Goal: Information Seeking & Learning: Learn about a topic

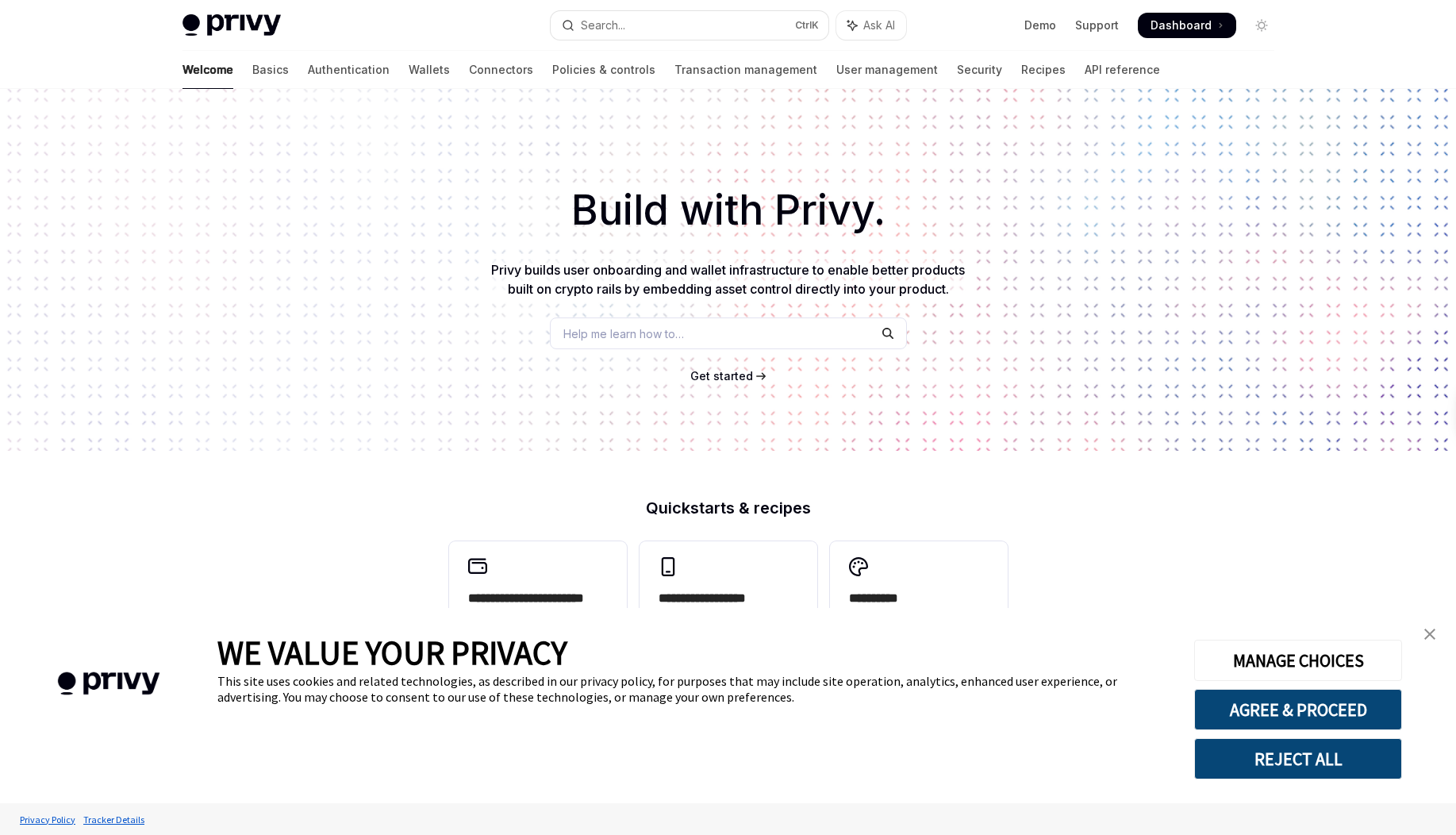
scroll to position [286, 0]
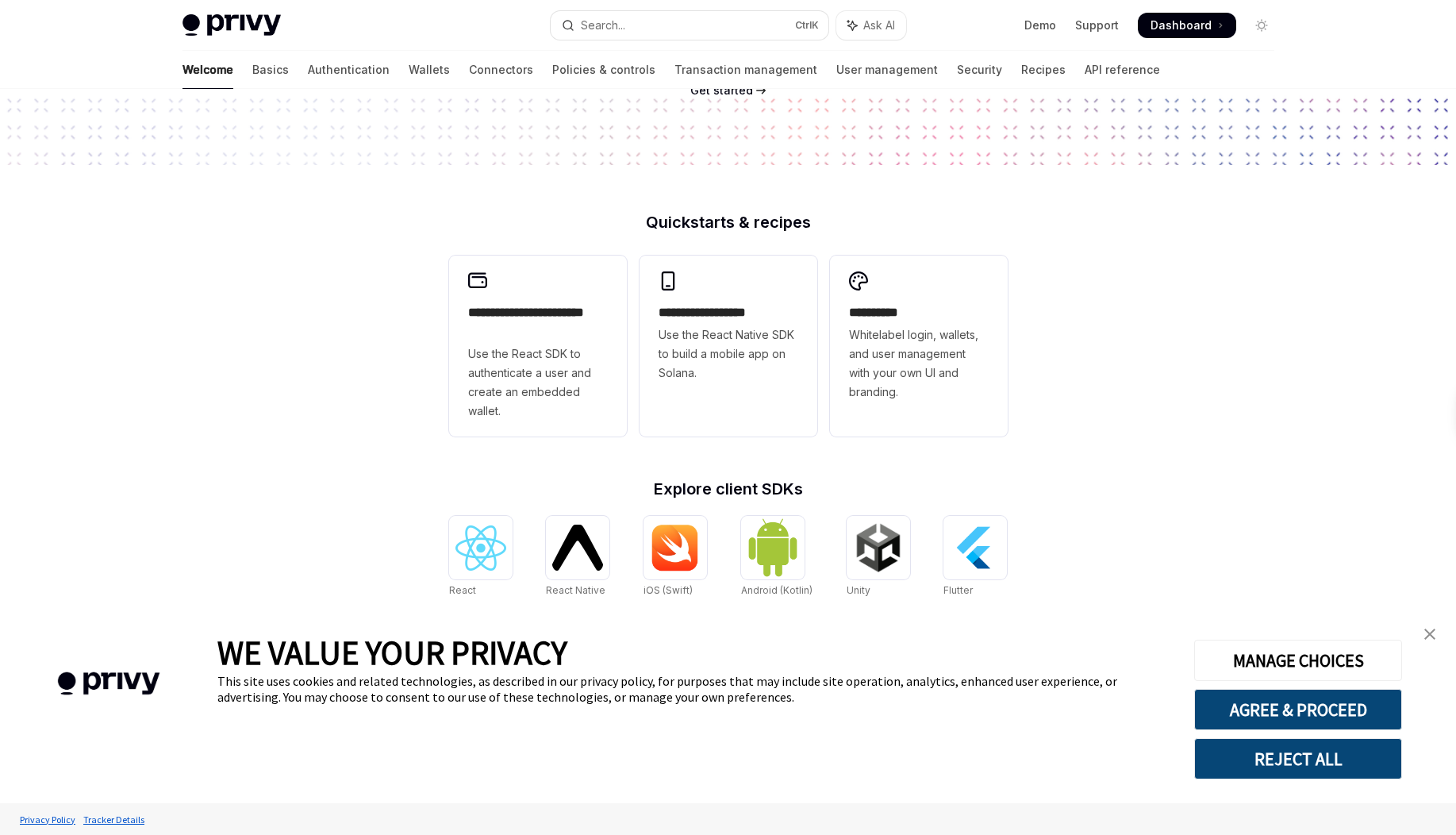
click at [1425, 638] on img "close banner" at bounding box center [1429, 633] width 11 height 11
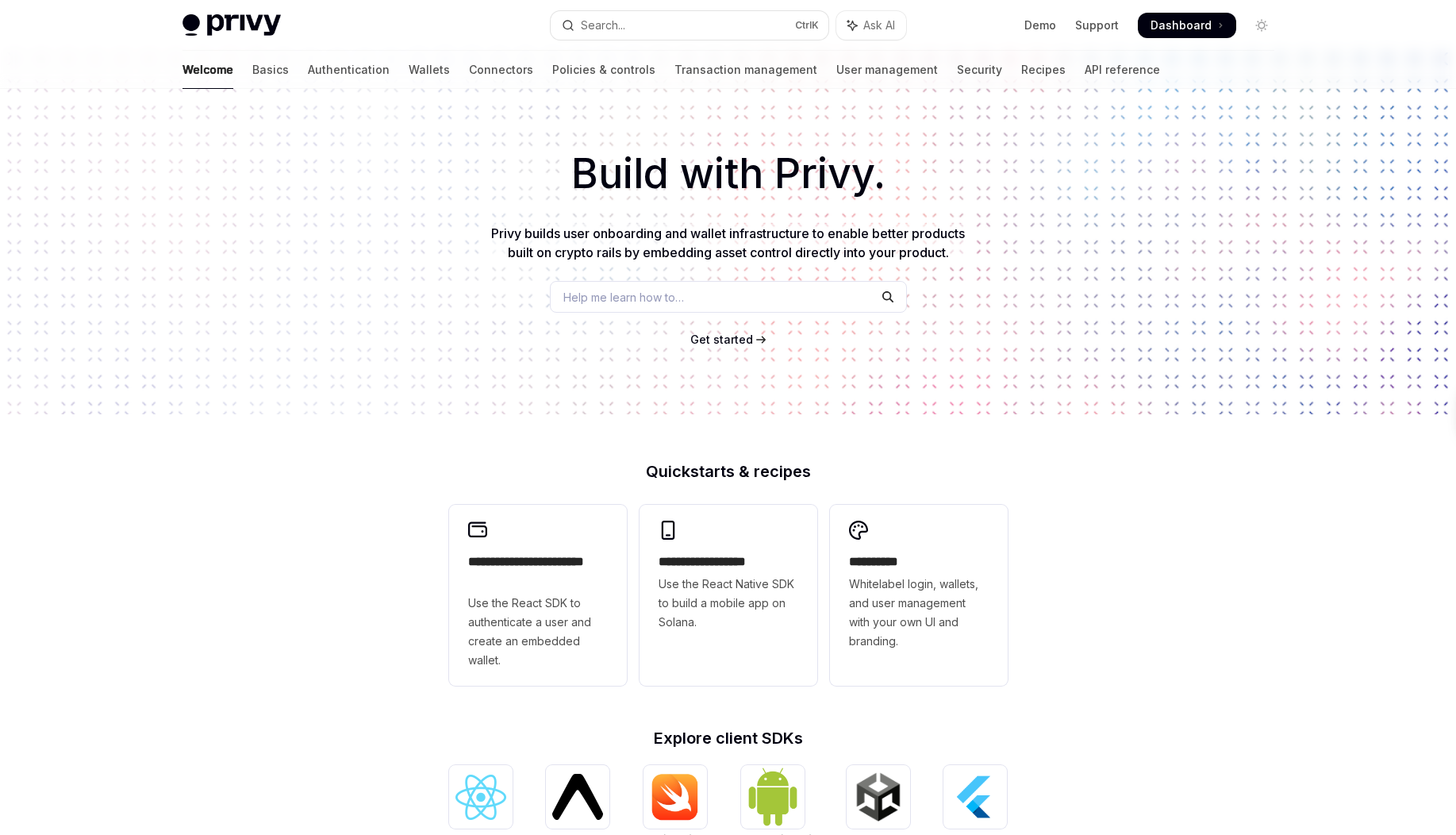
scroll to position [0, 0]
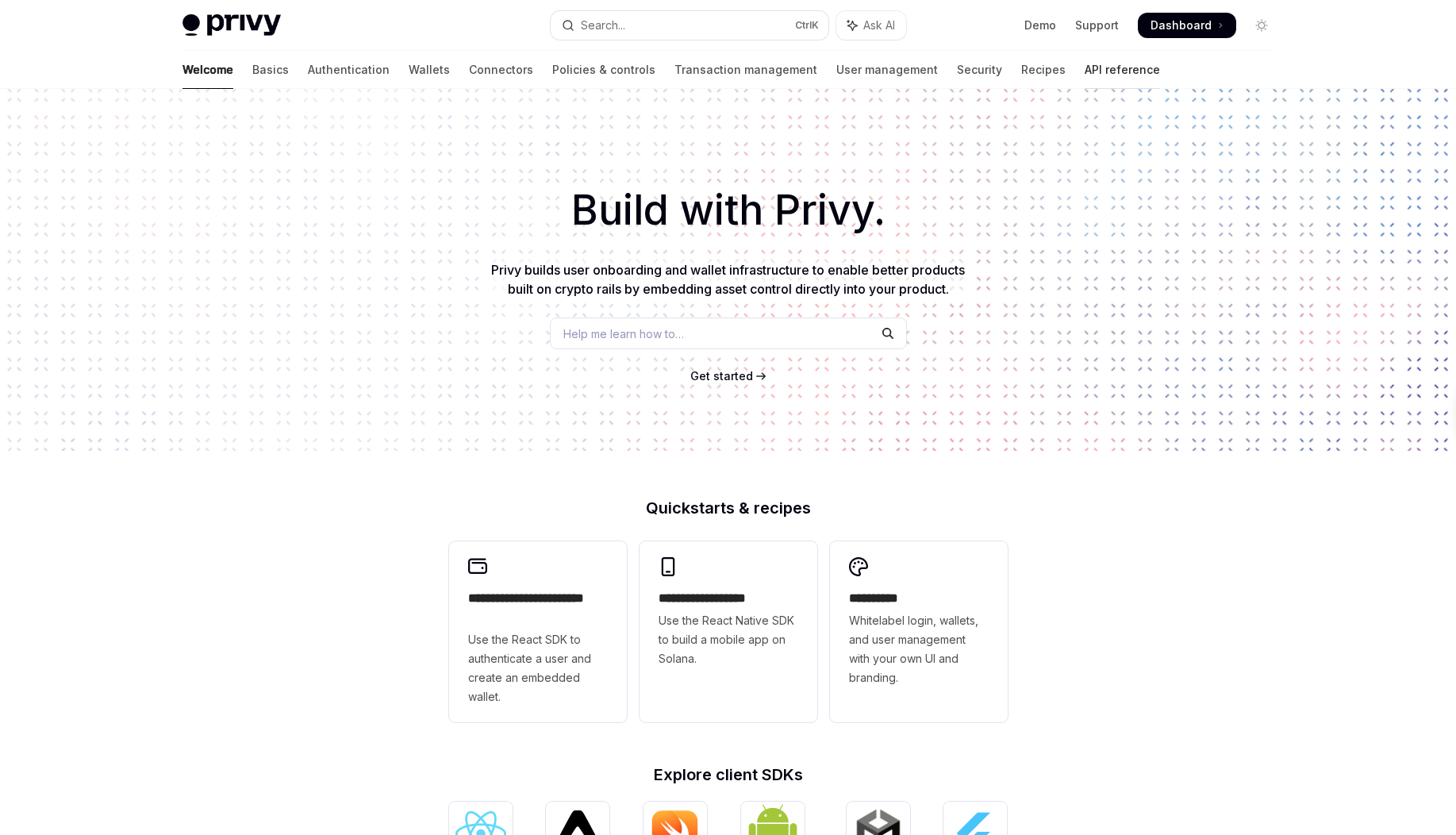
click at [1085, 67] on link "API reference" at bounding box center [1122, 70] width 75 height 38
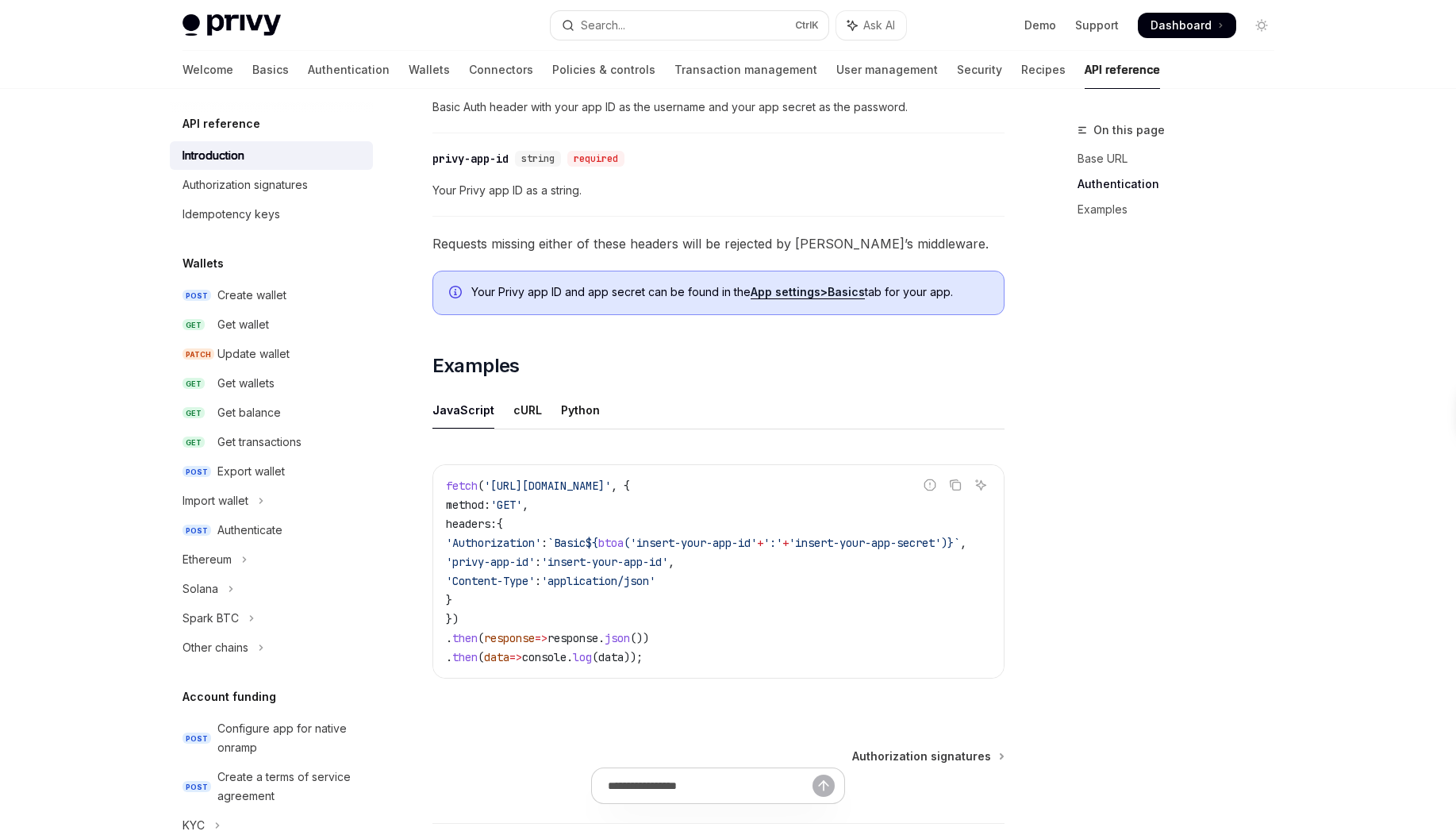
scroll to position [571, 0]
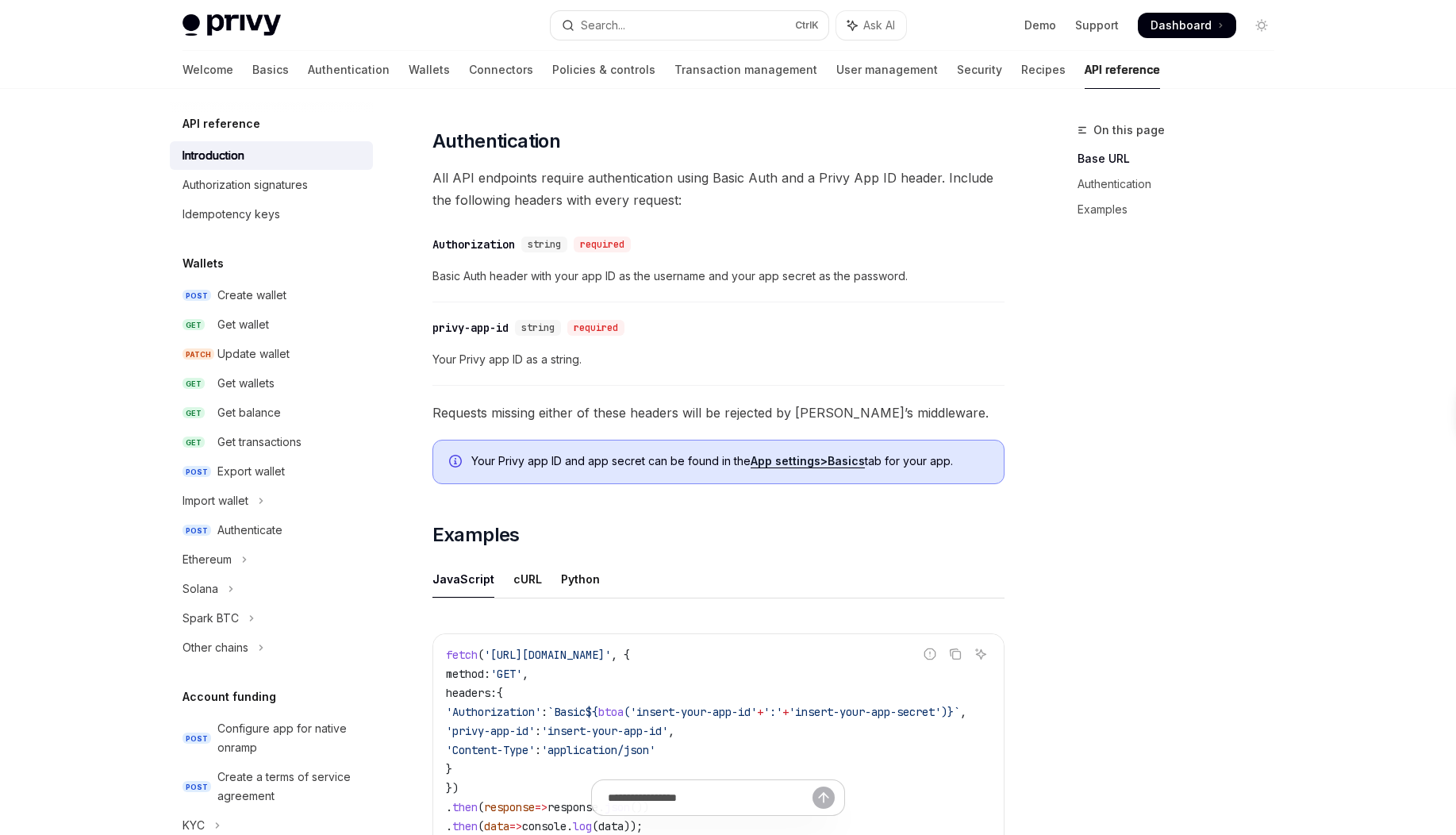
click at [843, 459] on strong "Basics" at bounding box center [846, 461] width 38 height 13
click at [430, 326] on link "​" at bounding box center [416, 330] width 32 height 32
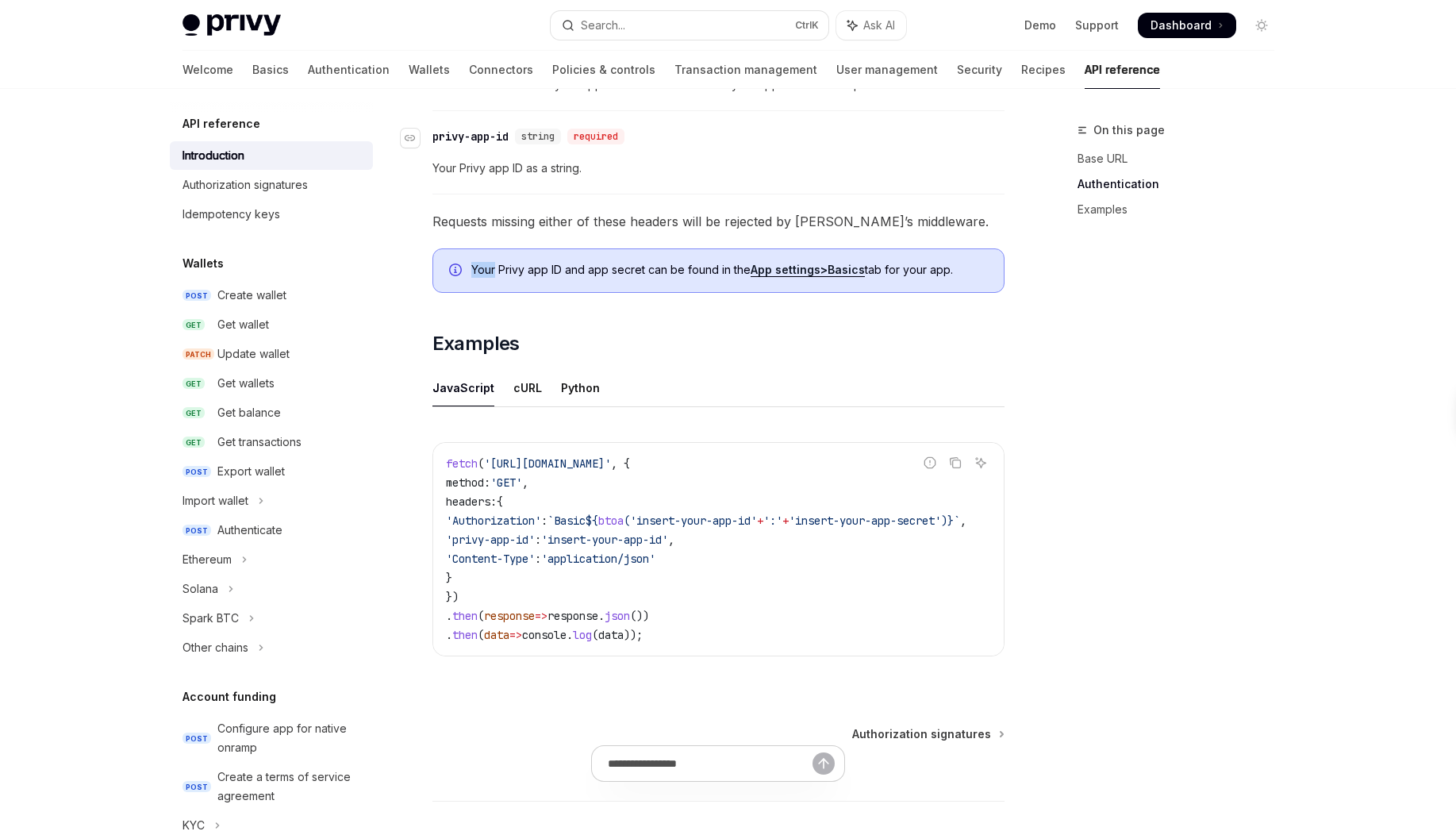
click at [430, 326] on div "API reference Introduction OpenAI Open in ChatGPT Getting started with the Priv…" at bounding box center [569, 148] width 876 height 1580
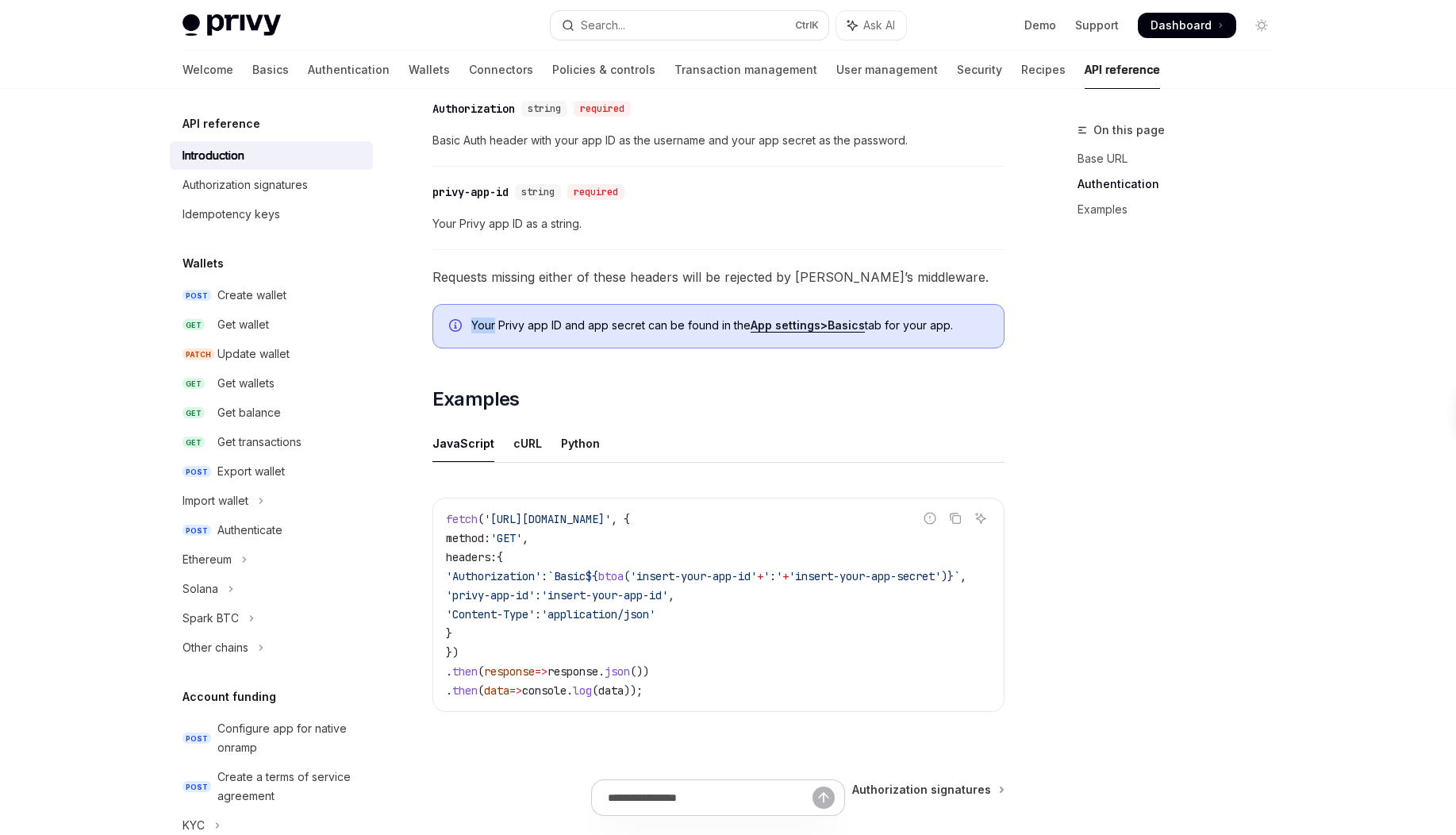
scroll to position [595, 0]
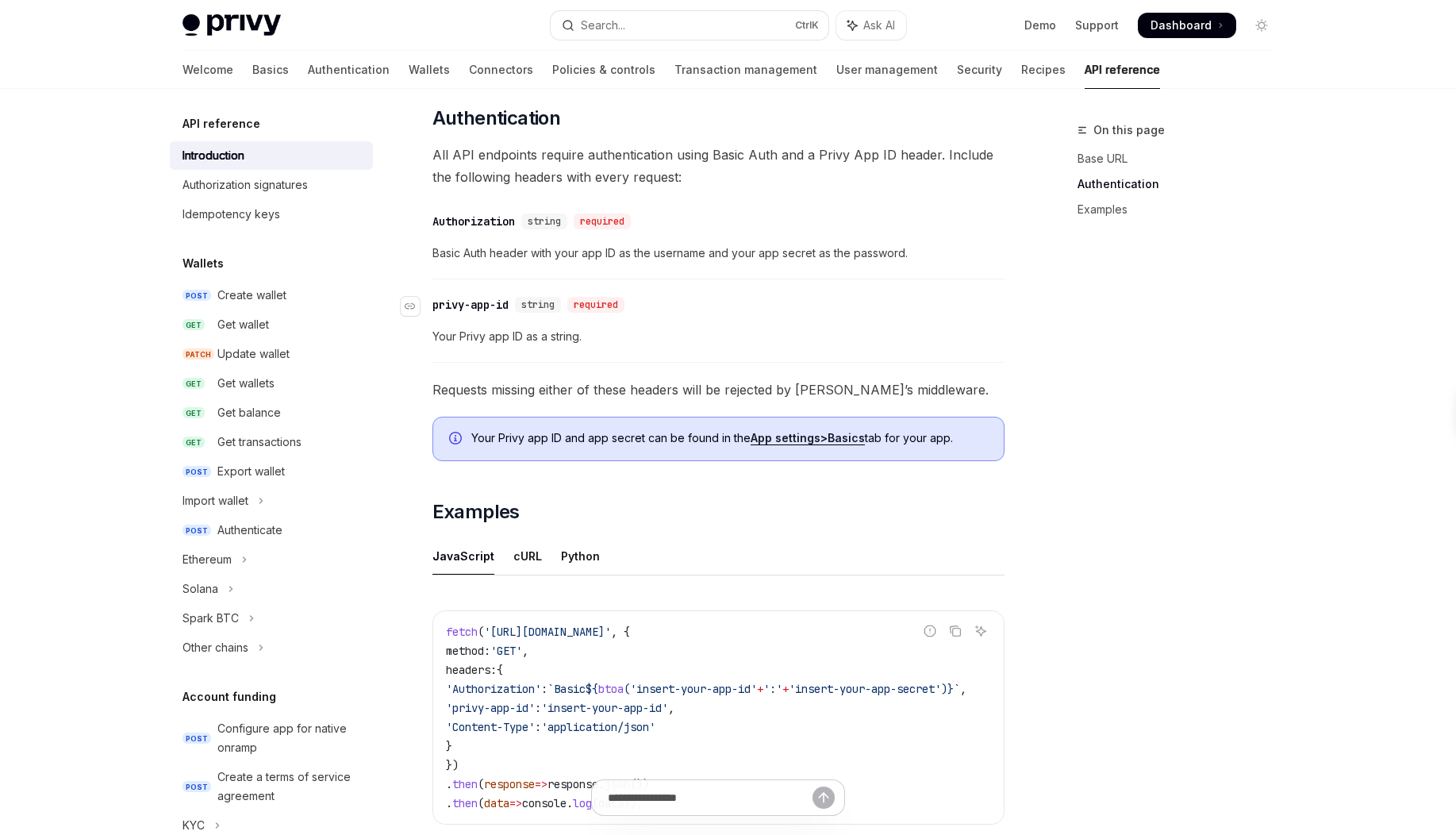
click at [463, 299] on div "privy-app-id" at bounding box center [470, 305] width 76 height 16
click at [471, 301] on div "privy-app-id" at bounding box center [470, 305] width 76 height 16
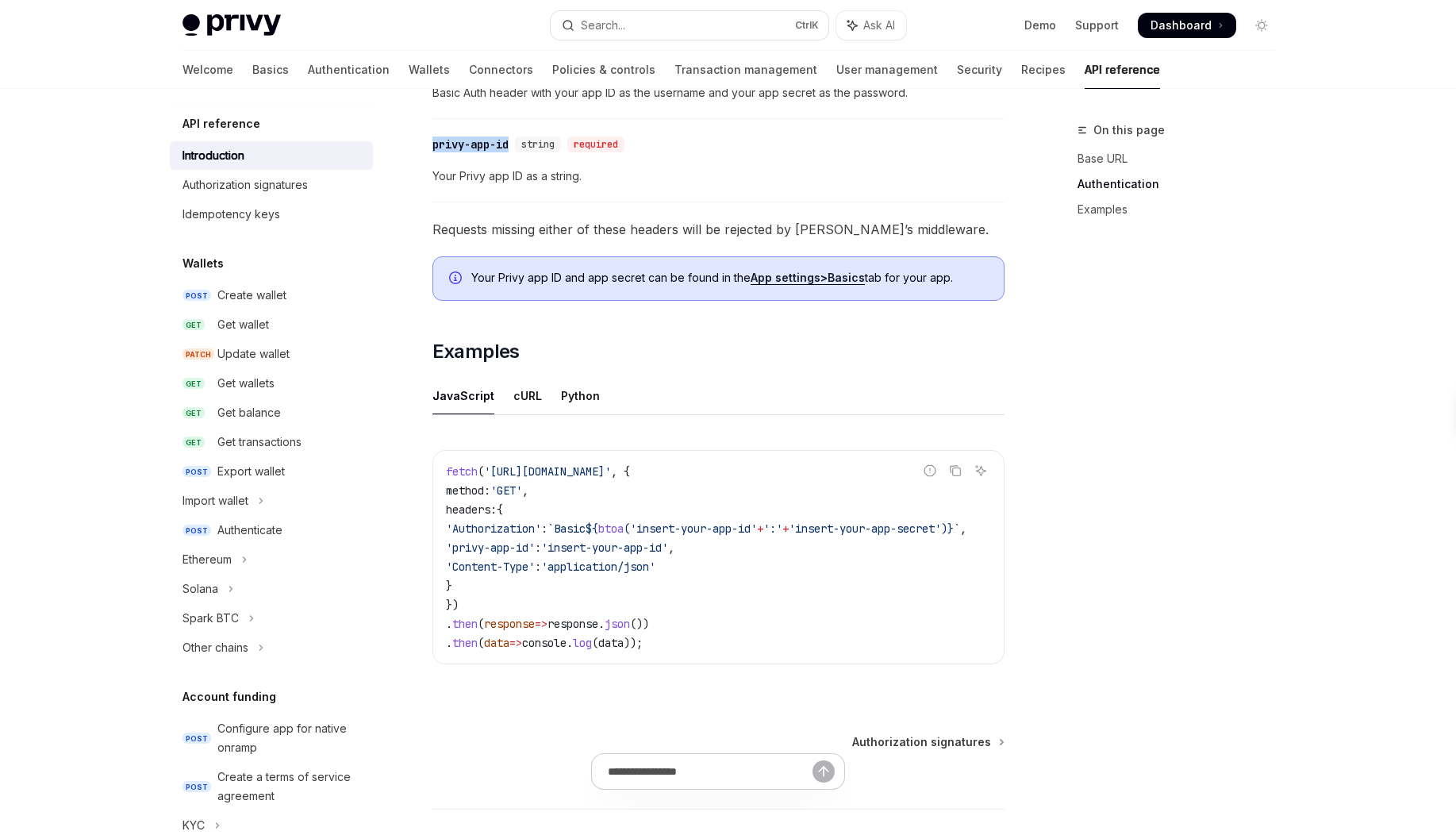
scroll to position [873, 0]
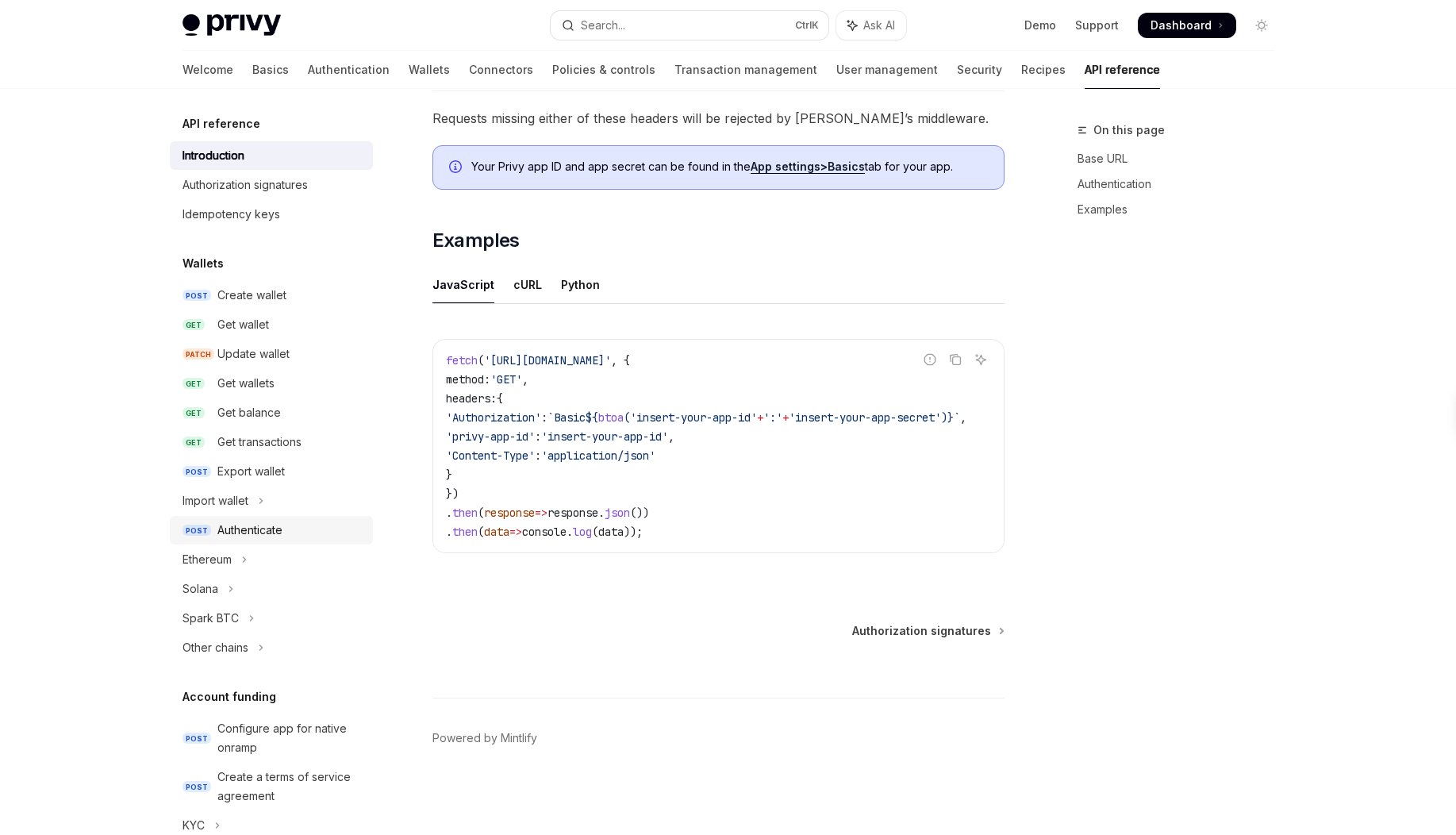
click at [258, 537] on div "Authenticate" at bounding box center [250, 530] width 65 height 19
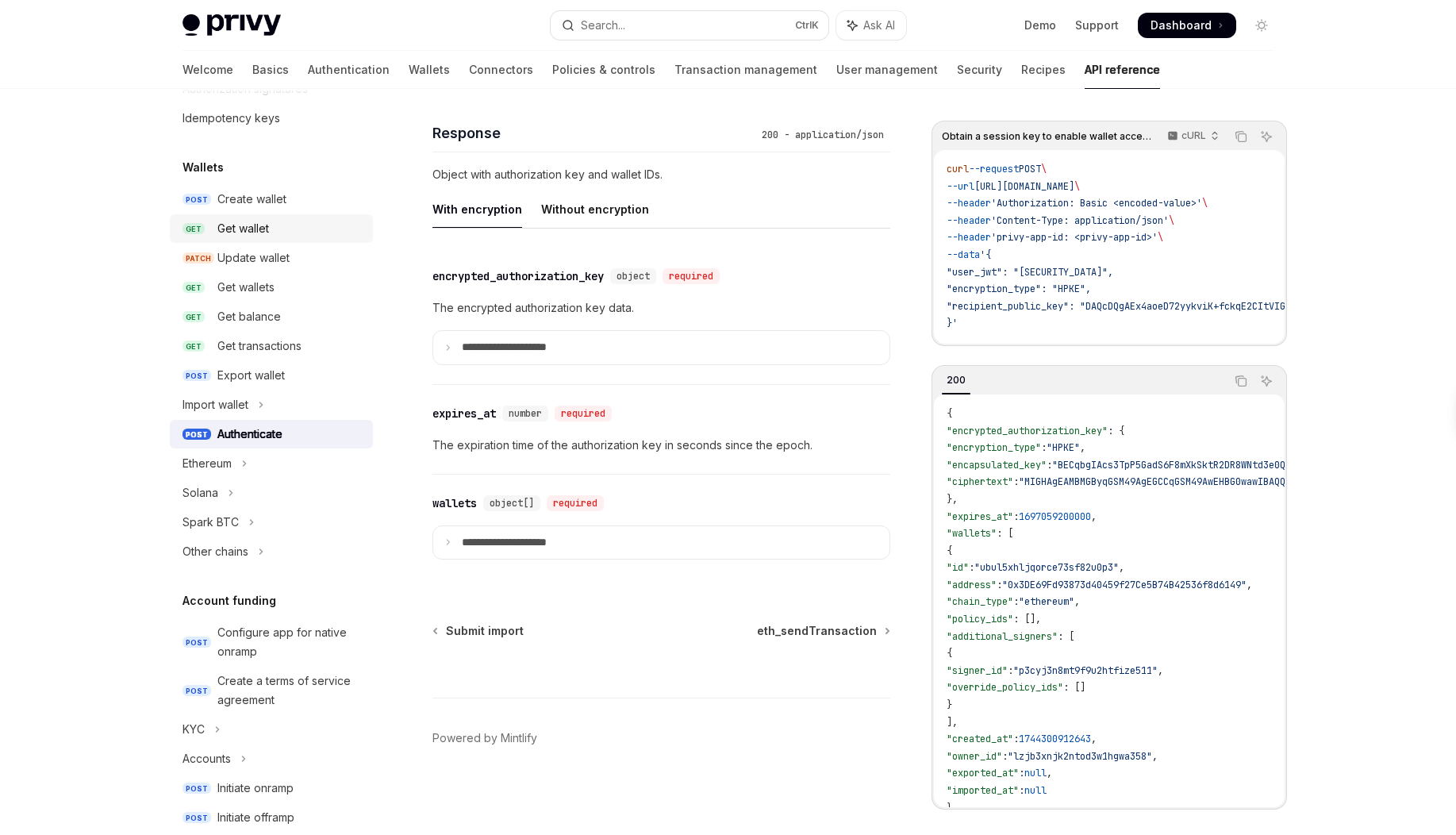
scroll to position [95, 0]
click at [264, 294] on div "Get wallets" at bounding box center [246, 288] width 57 height 19
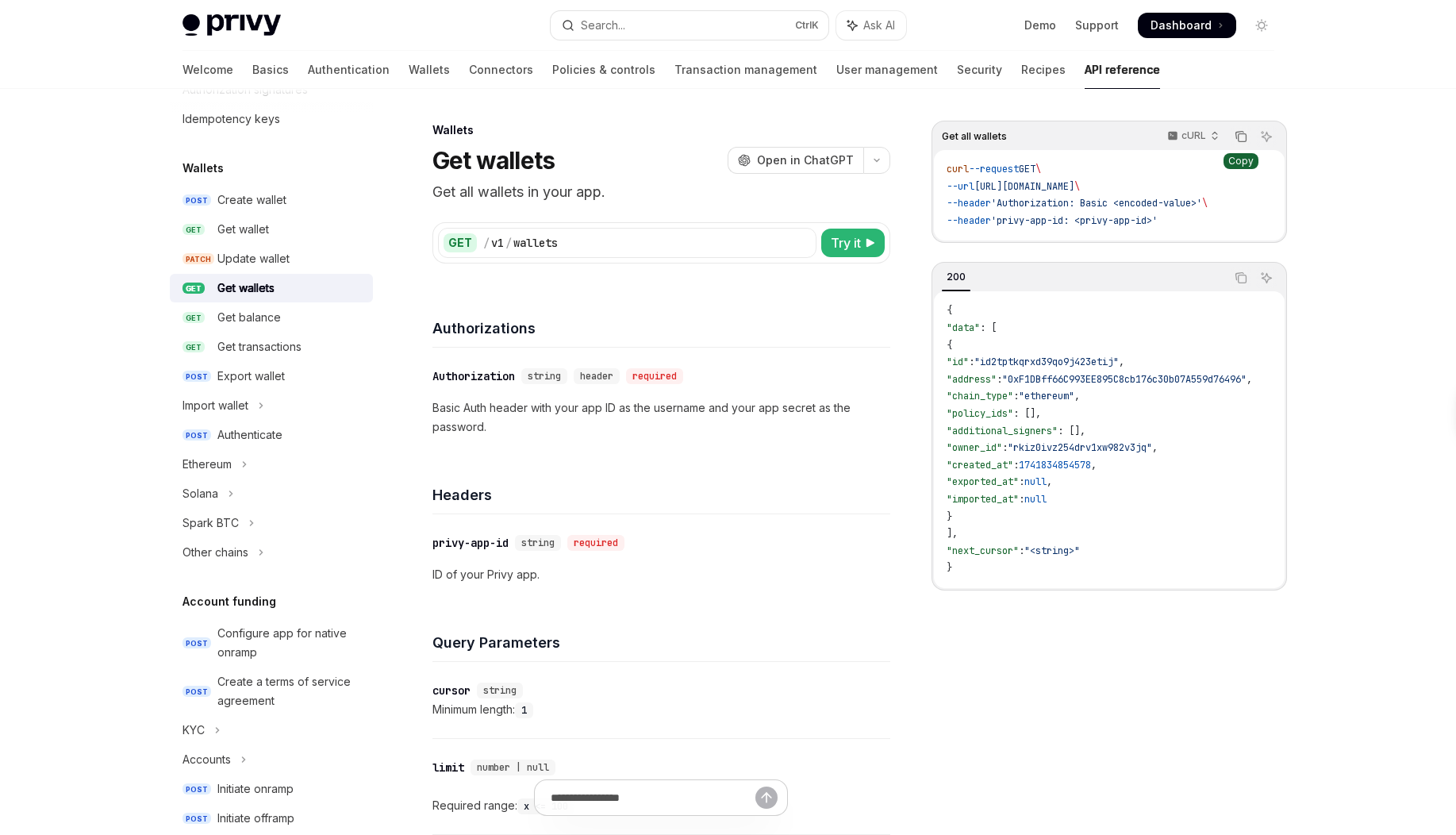
click at [1245, 138] on icon "Copy the contents from the code block" at bounding box center [1241, 137] width 8 height 8
drag, startPoint x: 243, startPoint y: 324, endPoint x: 247, endPoint y: 302, distance: 22.4
click at [244, 324] on div "Get balance" at bounding box center [249, 317] width 64 height 19
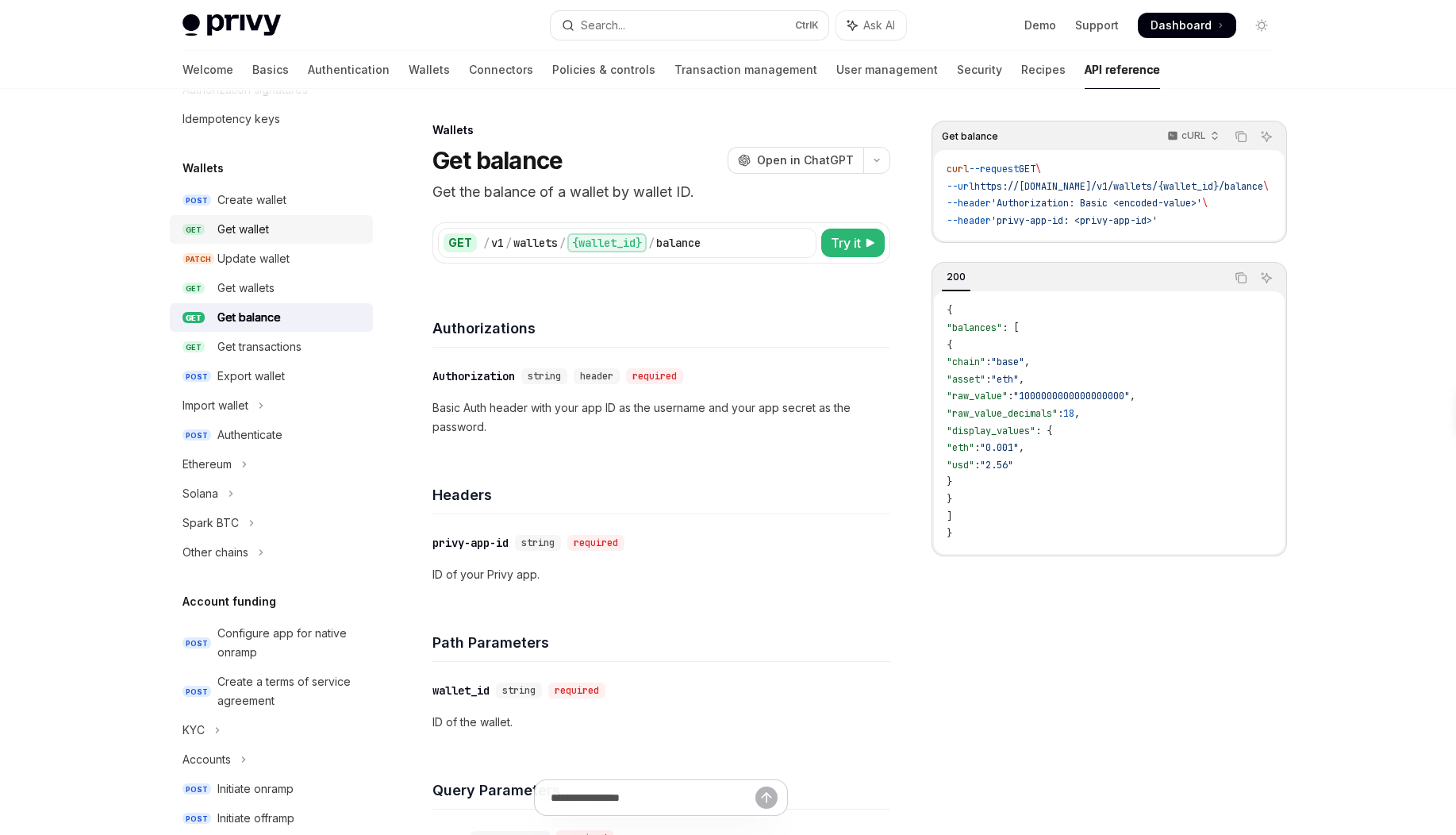
click at [260, 231] on div "Get wallet" at bounding box center [243, 229] width 52 height 19
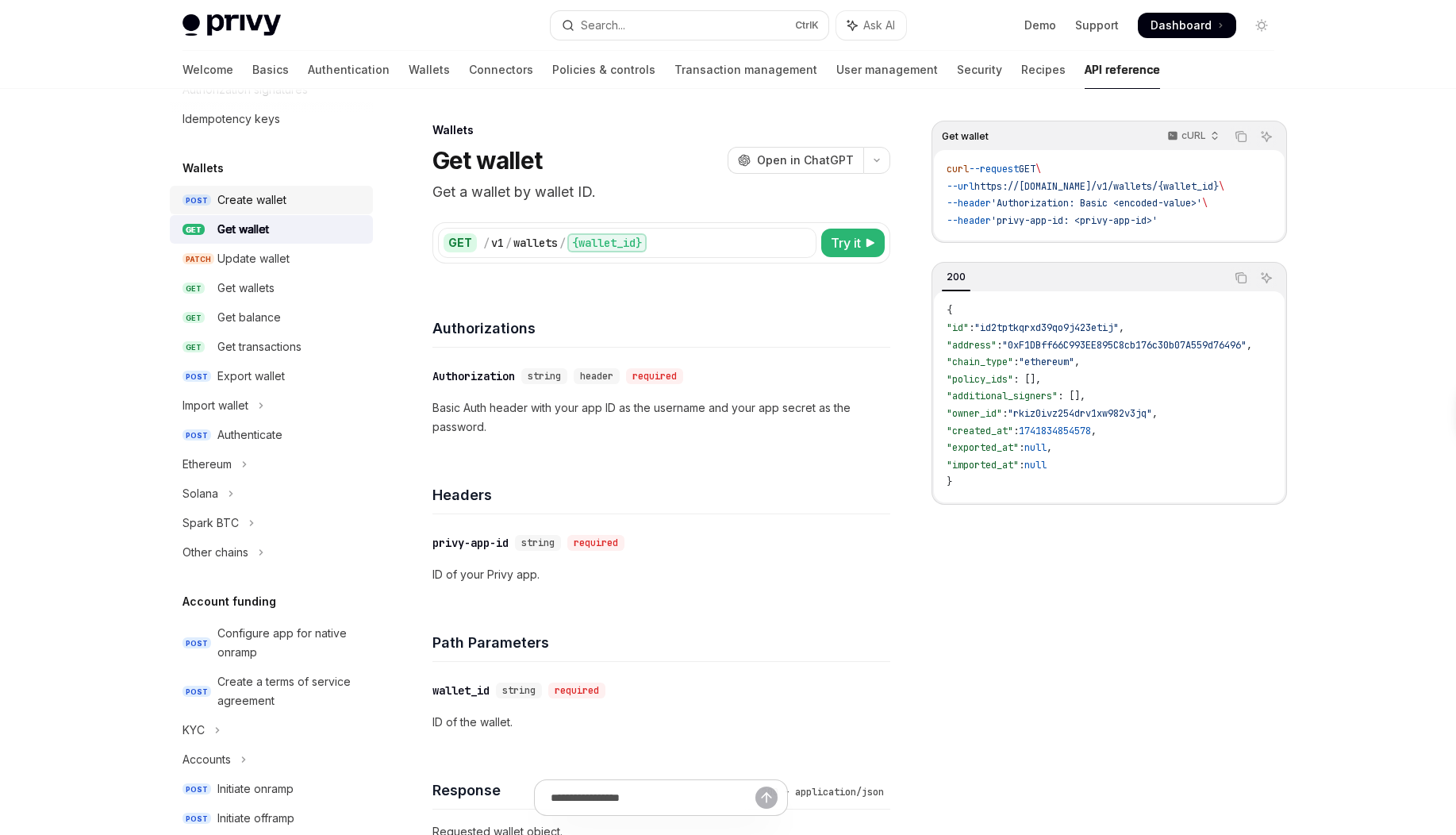
click at [248, 200] on div "Create wallet" at bounding box center [252, 200] width 69 height 19
type textarea "*"
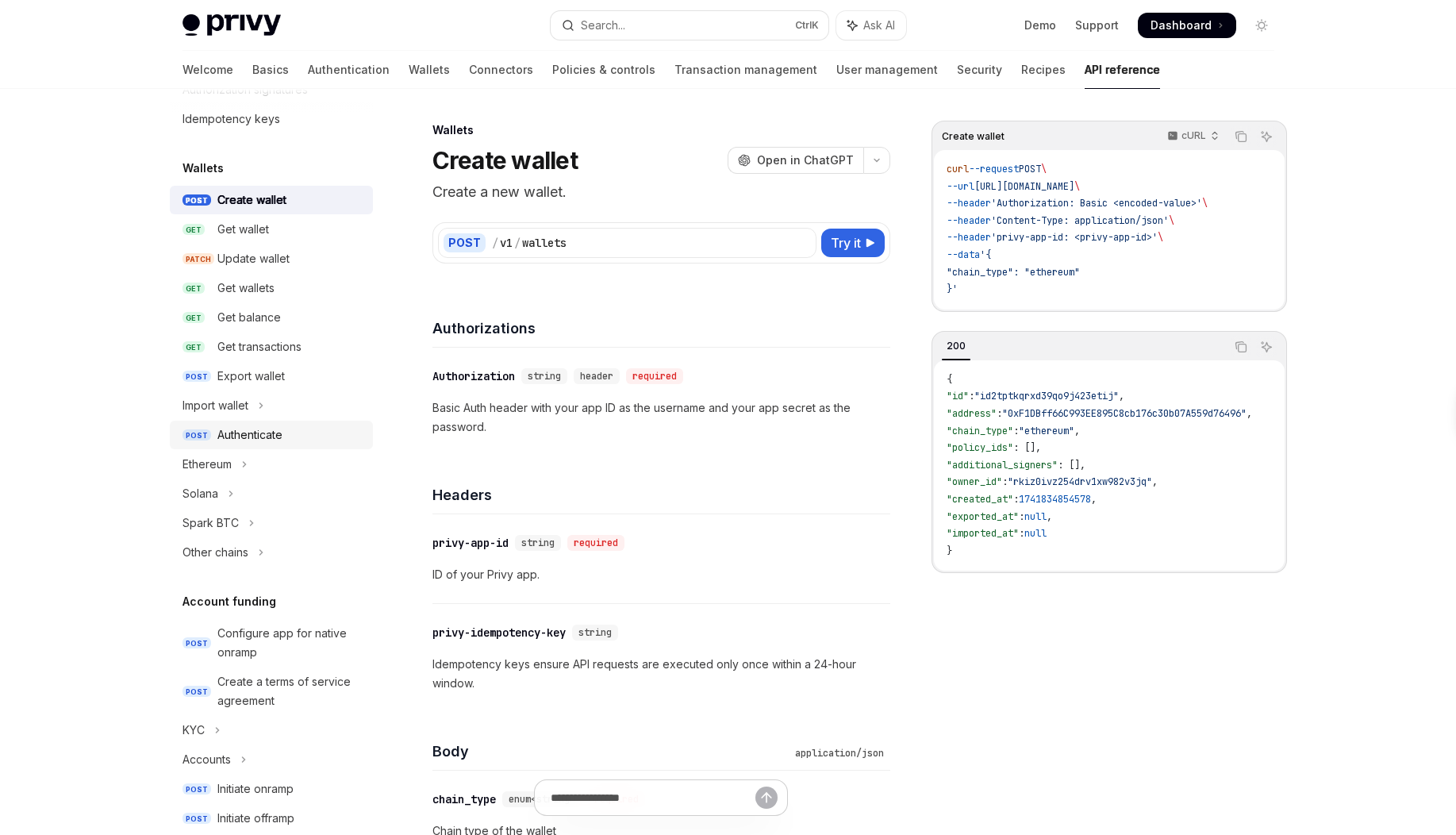
click at [258, 436] on div "Authenticate" at bounding box center [250, 435] width 65 height 19
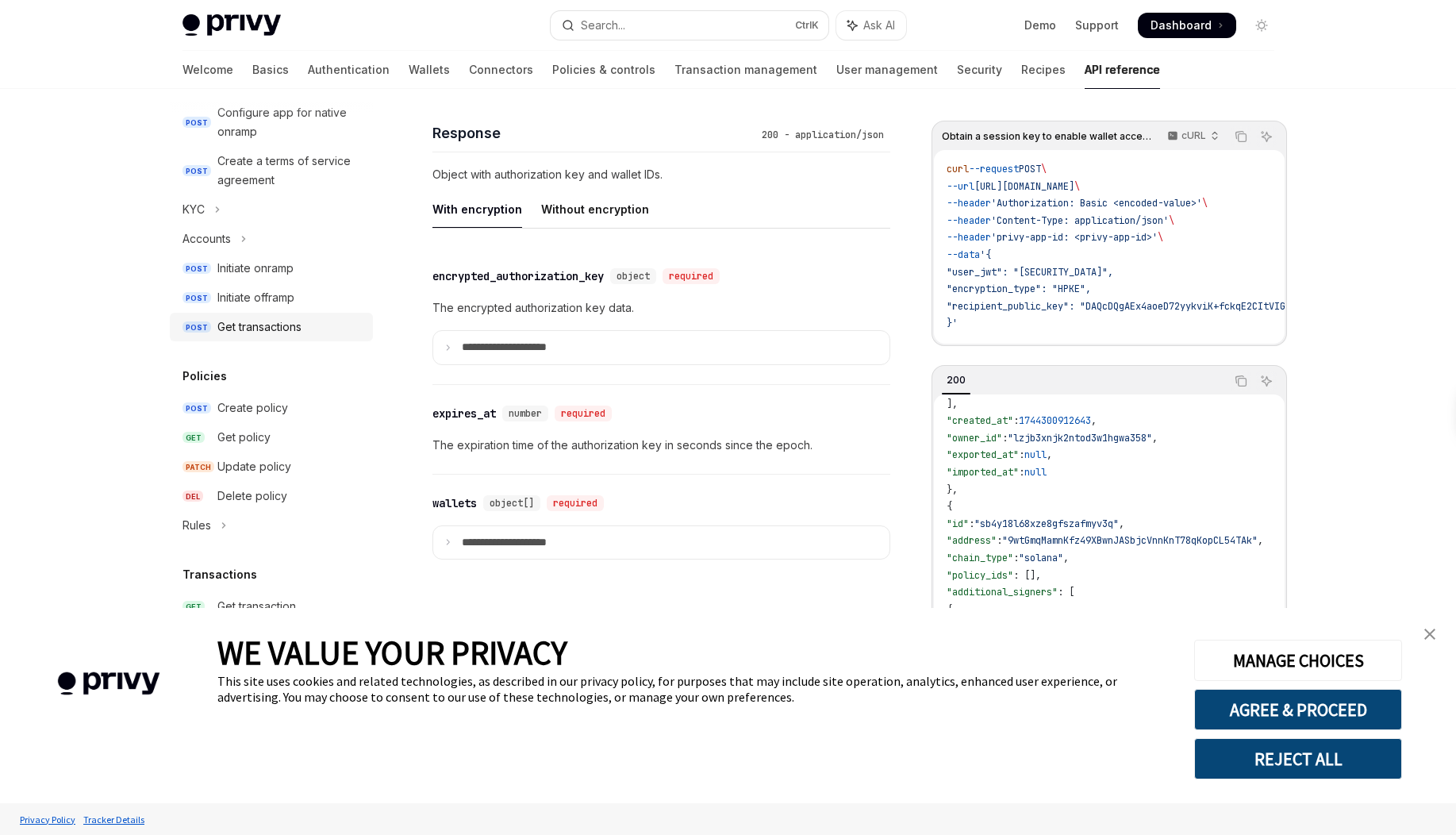
scroll to position [667, 0]
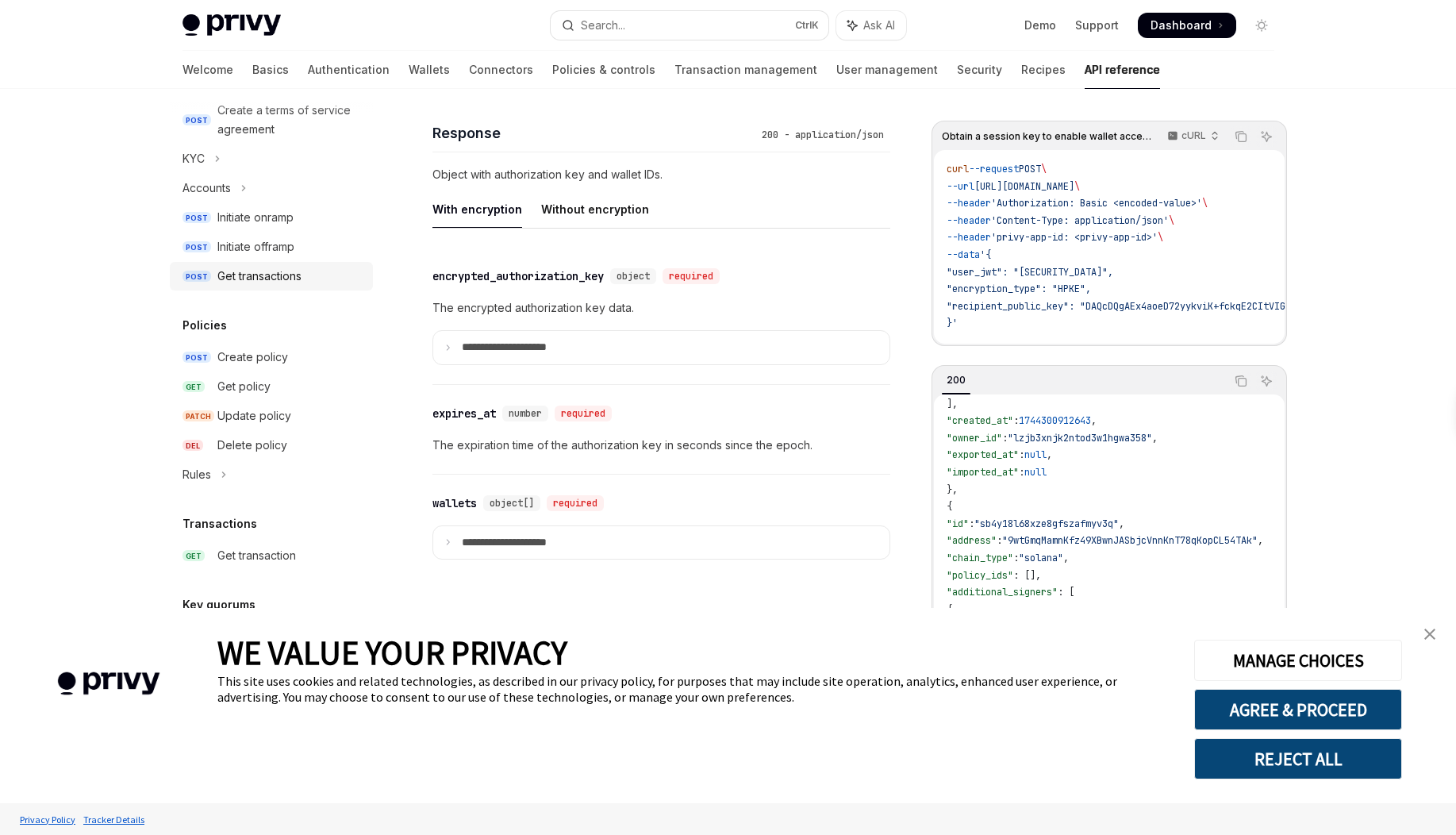
click at [283, 279] on div "Get transactions" at bounding box center [259, 276] width 84 height 19
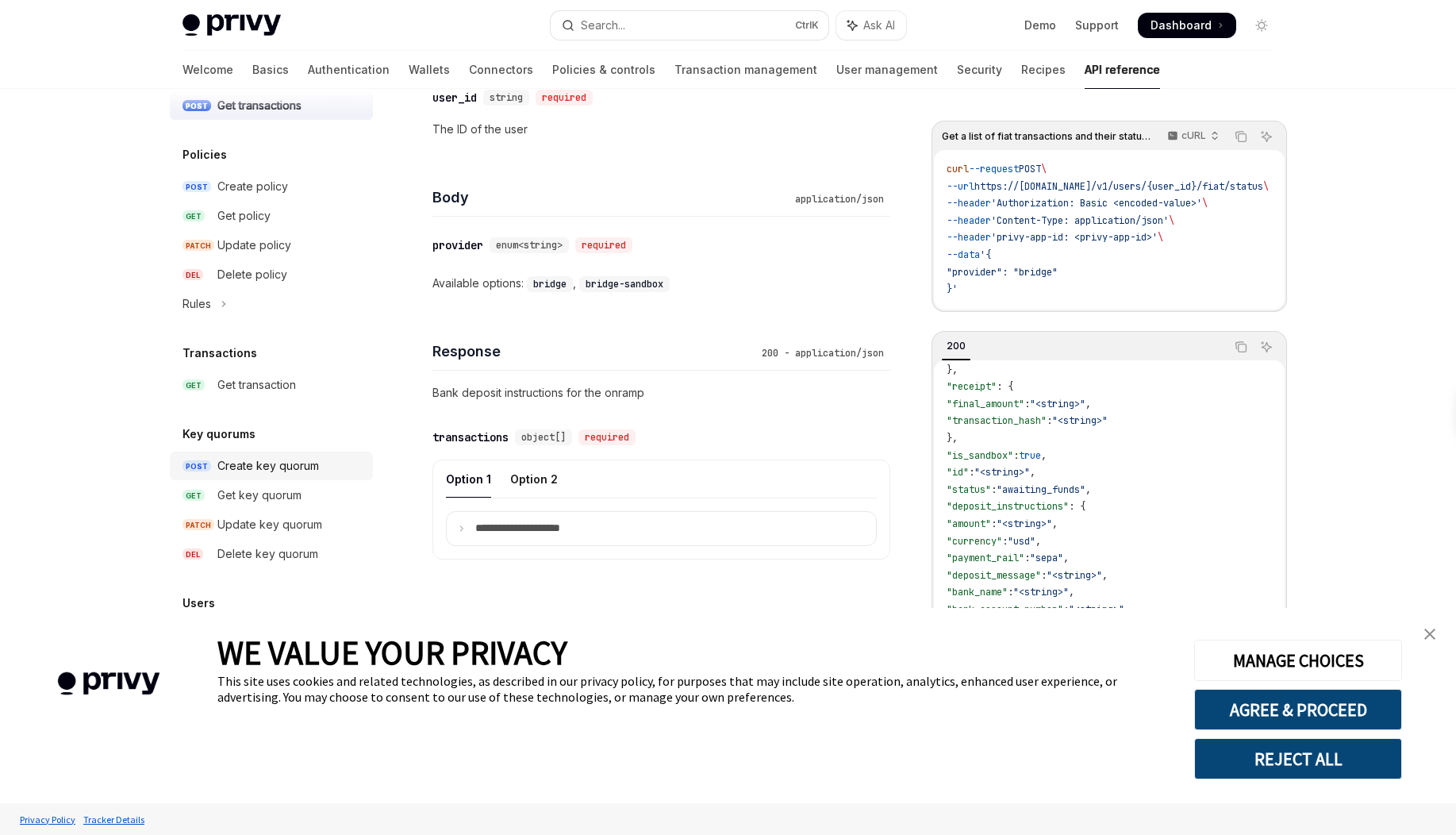
scroll to position [859, 0]
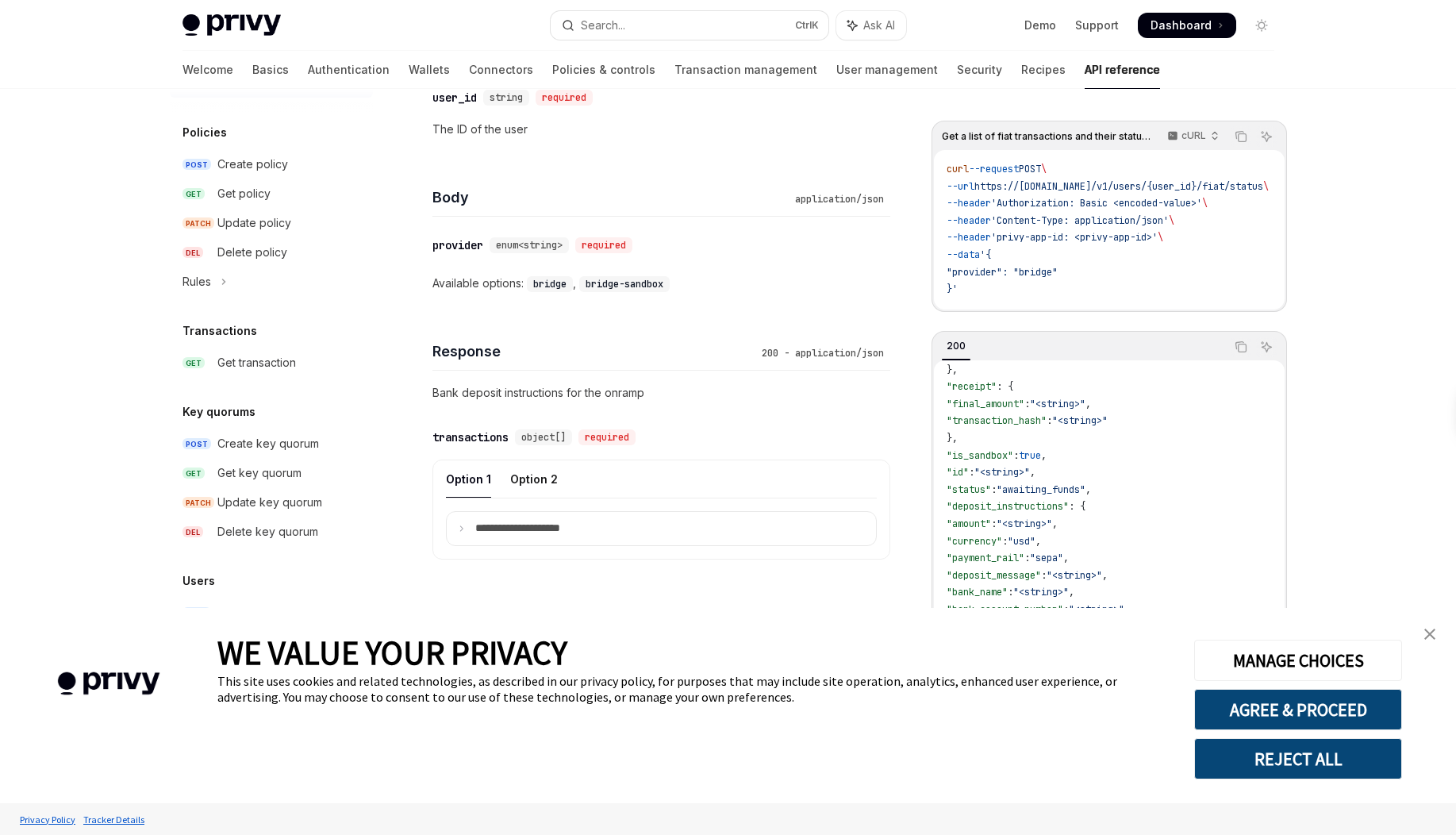
click at [206, 582] on h5 "Users" at bounding box center [198, 581] width 33 height 19
click at [1321, 717] on button "AGREE & PROCEED" at bounding box center [1298, 709] width 208 height 41
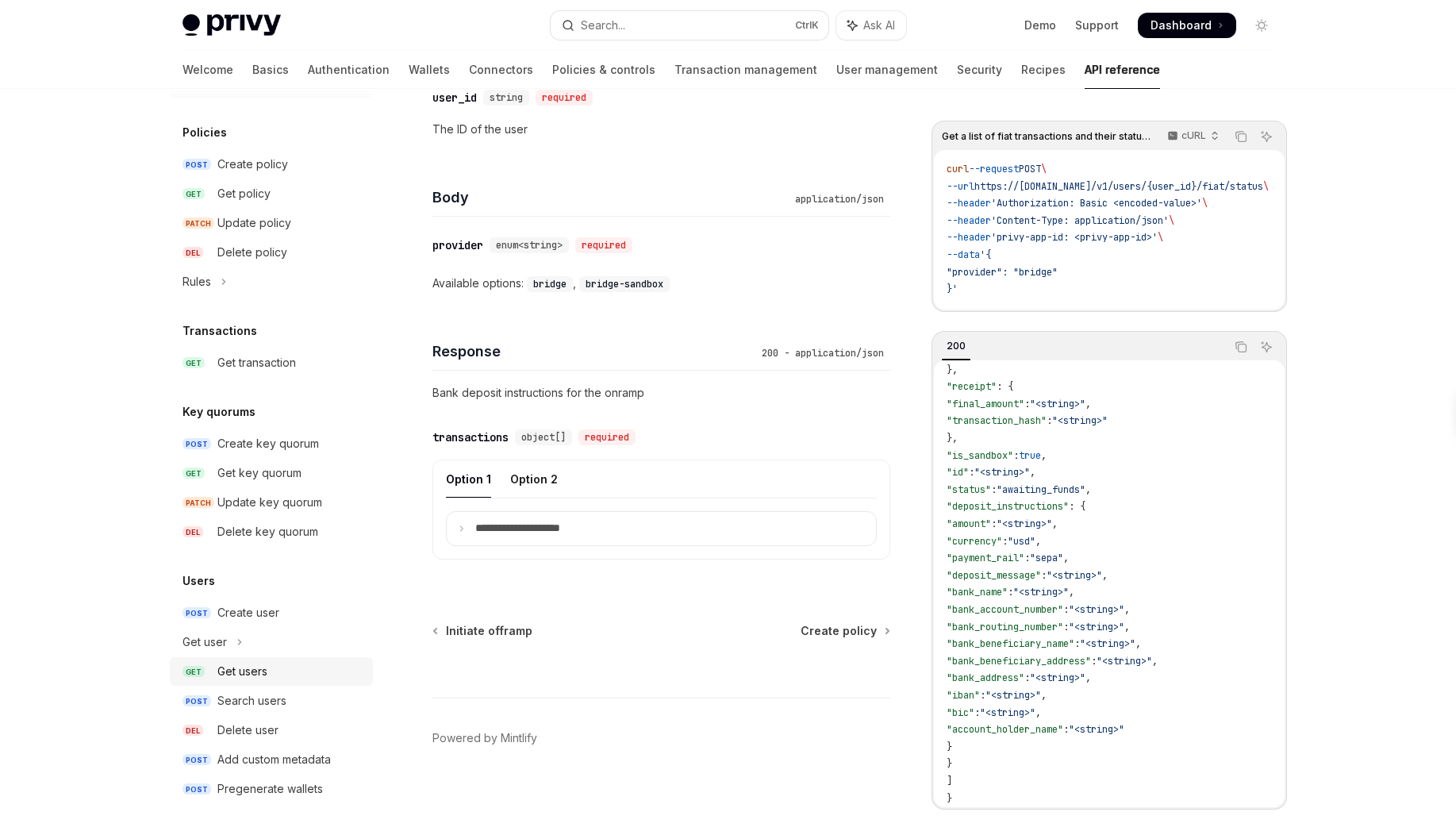
click at [239, 674] on div "Get users" at bounding box center [243, 671] width 50 height 19
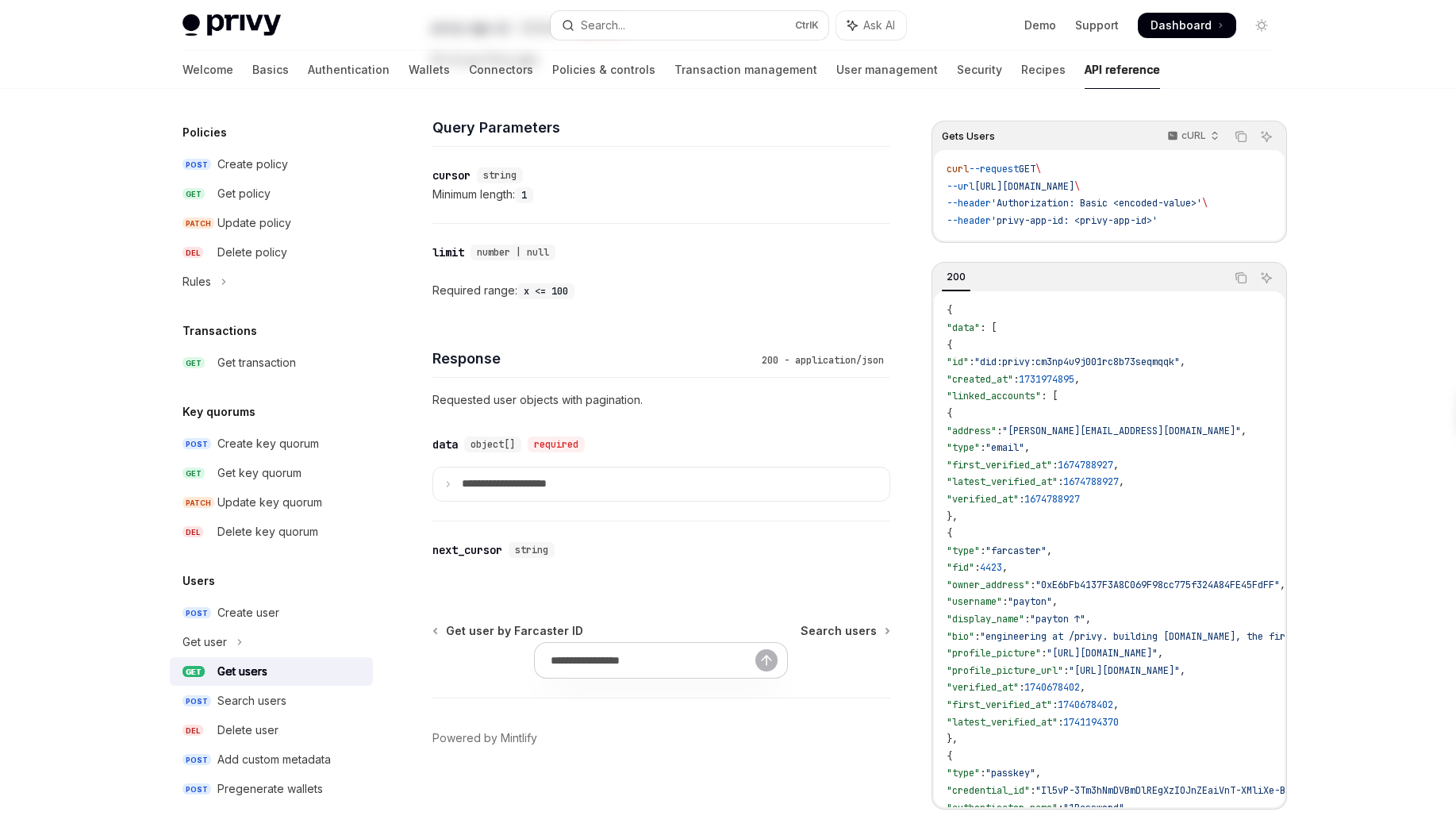
type textarea "*"
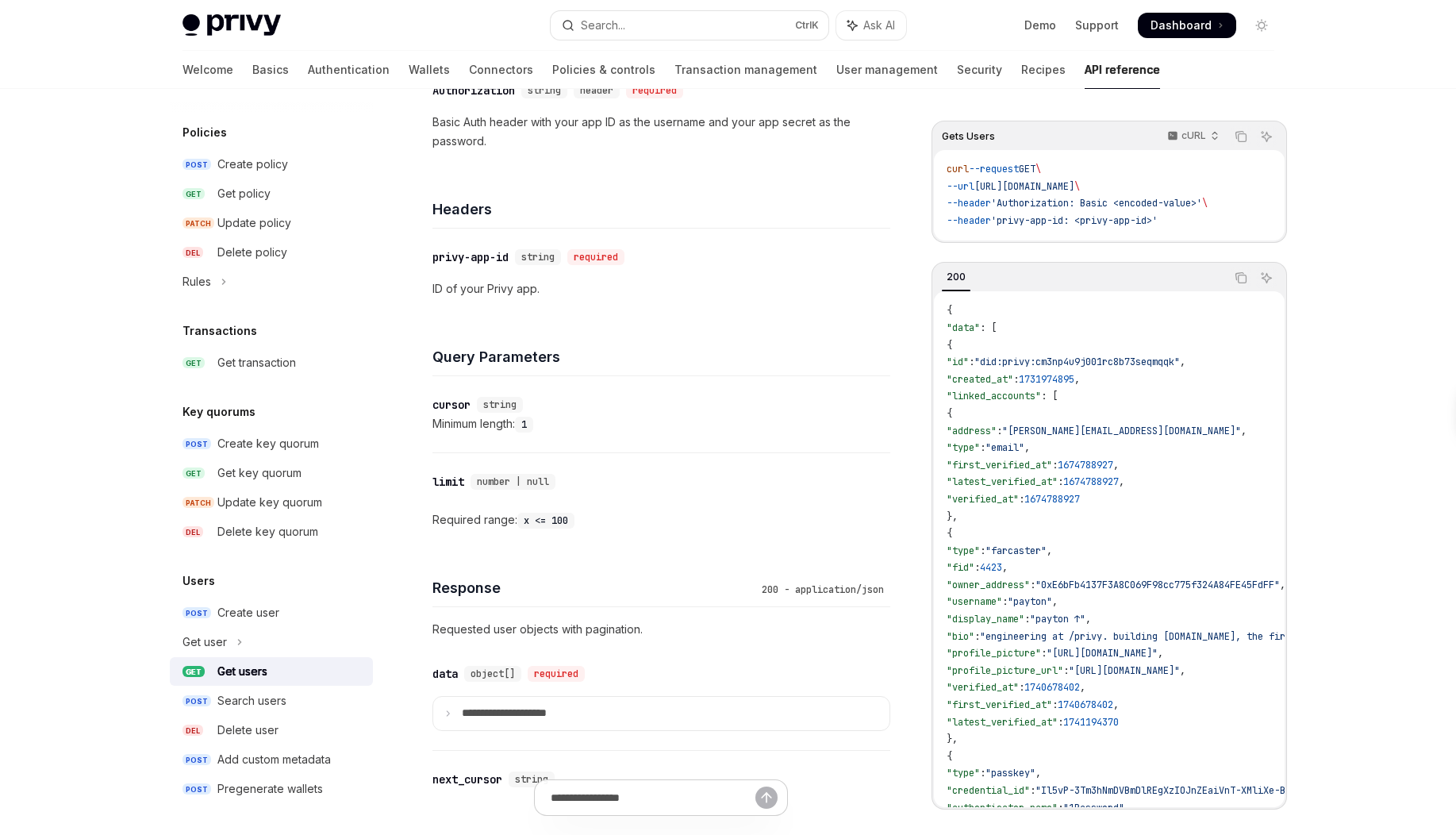
scroll to position [61, 0]
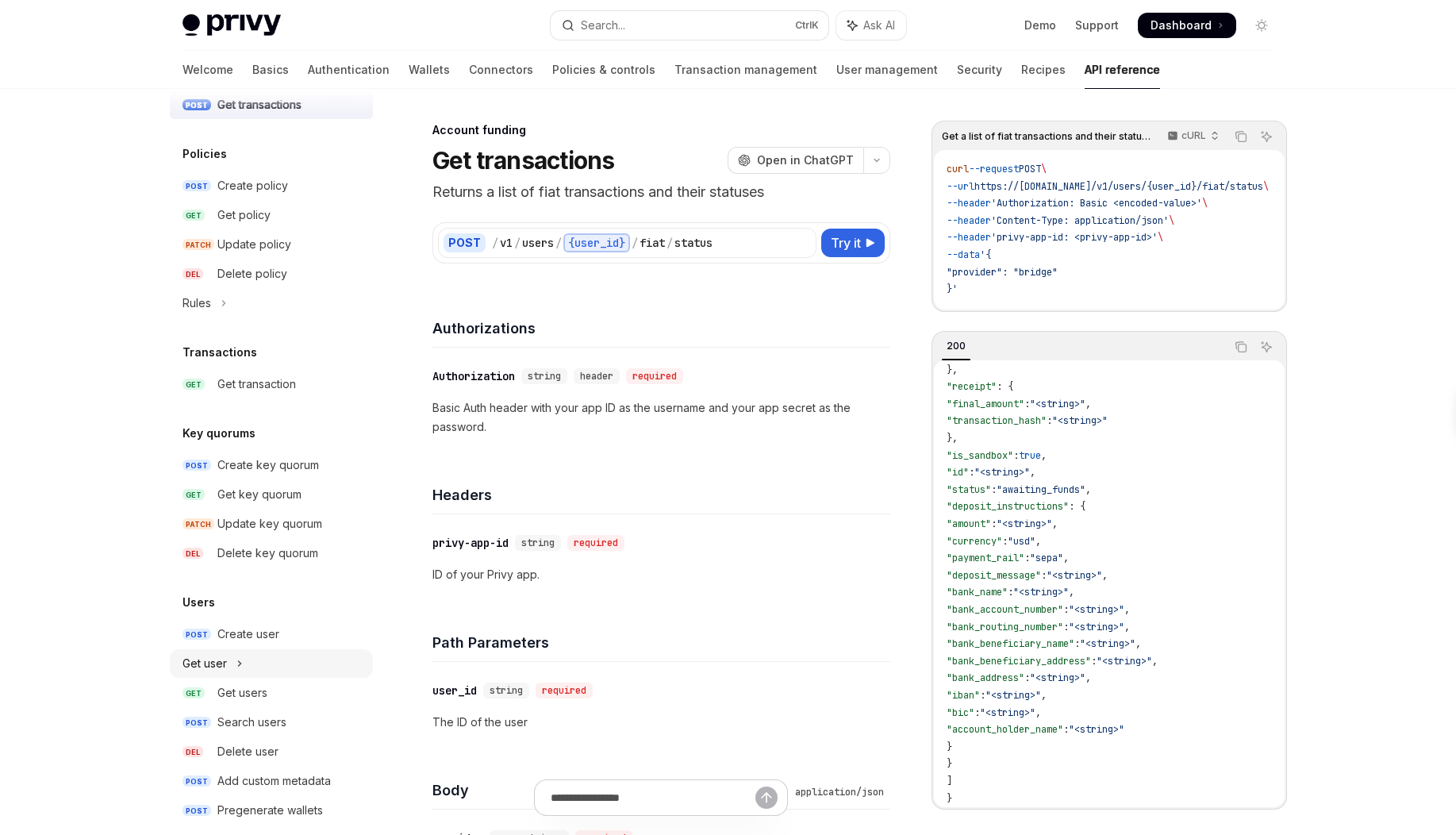
scroll to position [859, 0]
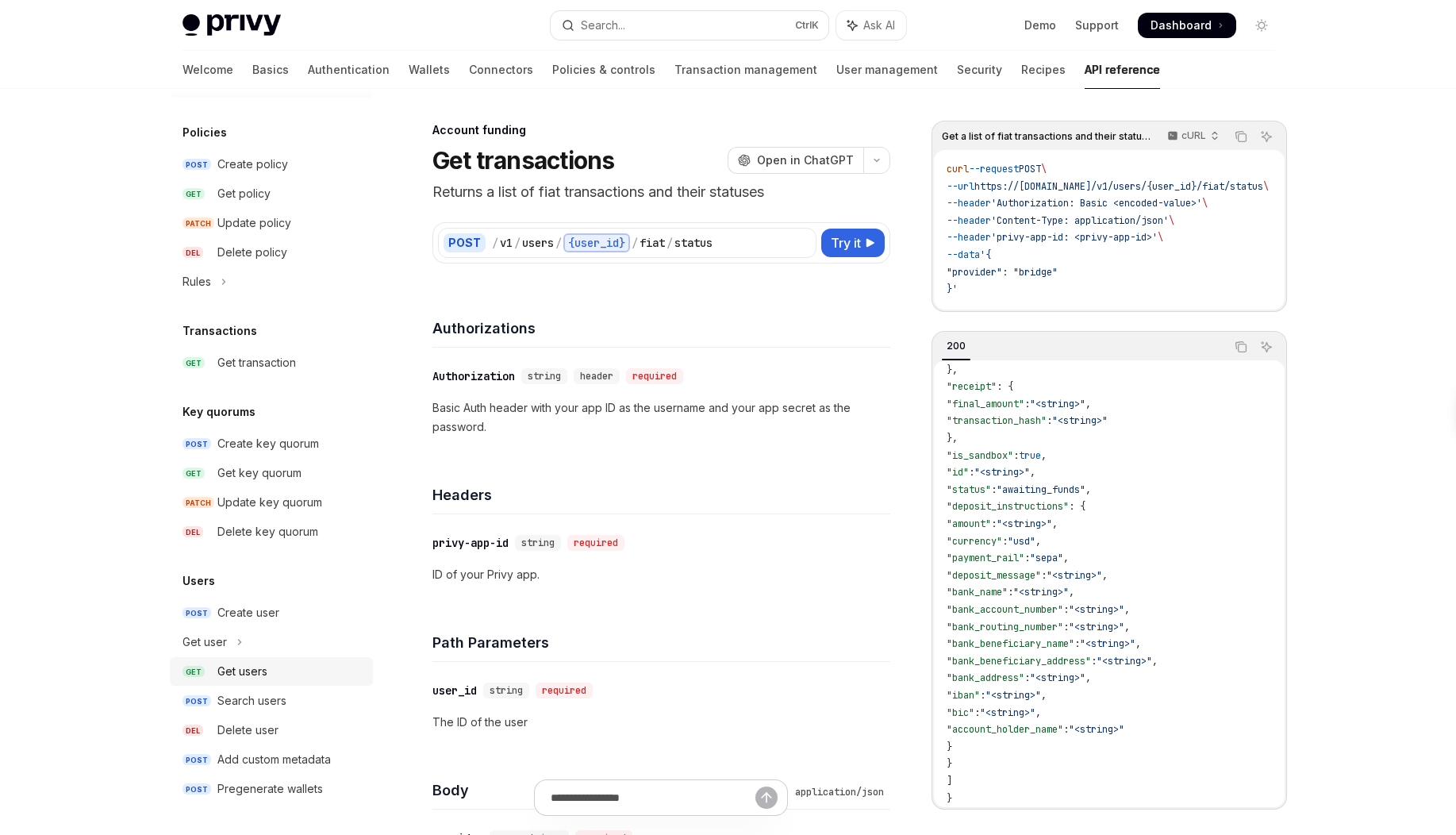
click at [233, 673] on div "Get users" at bounding box center [243, 671] width 50 height 19
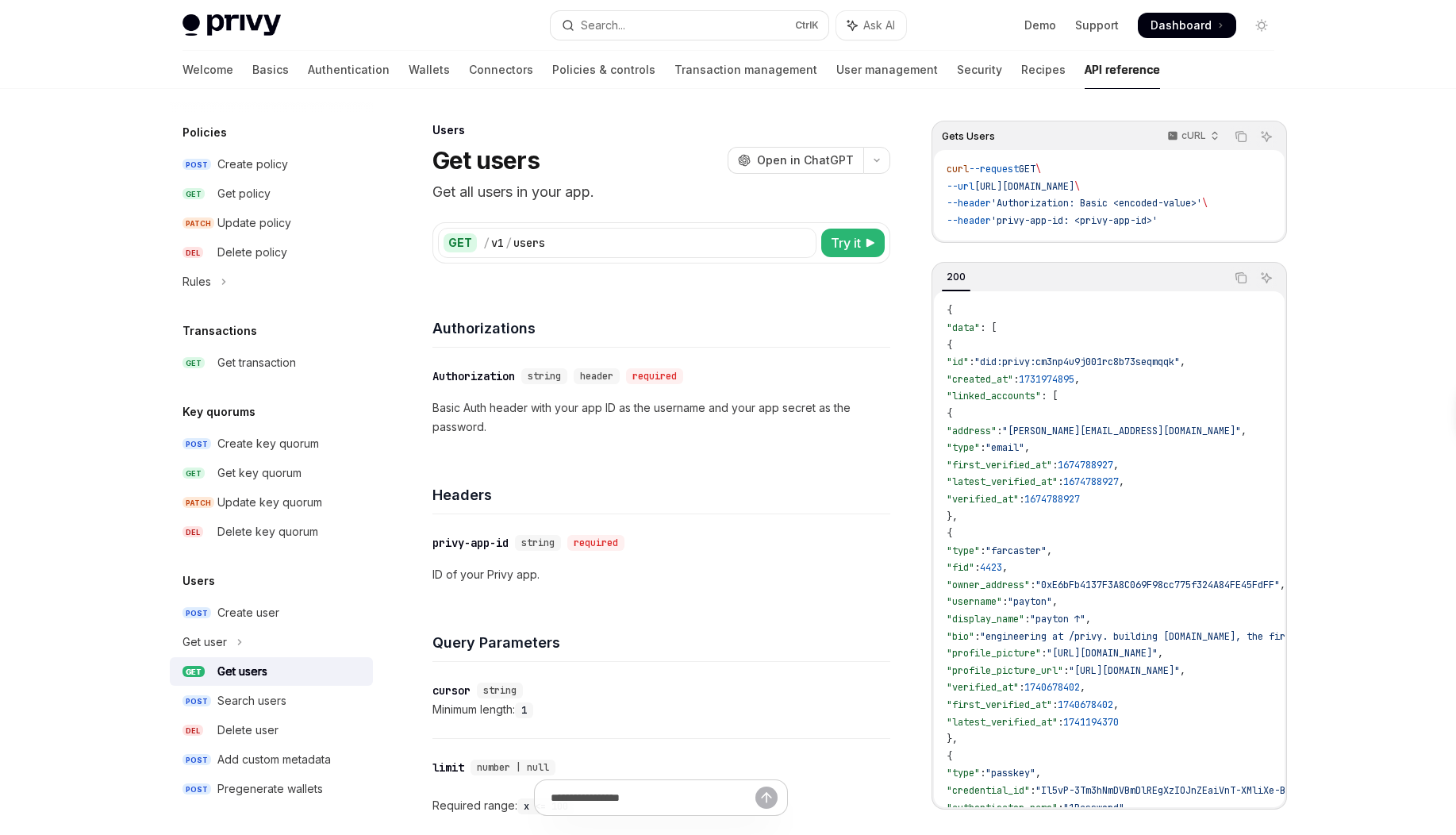
type textarea "*"
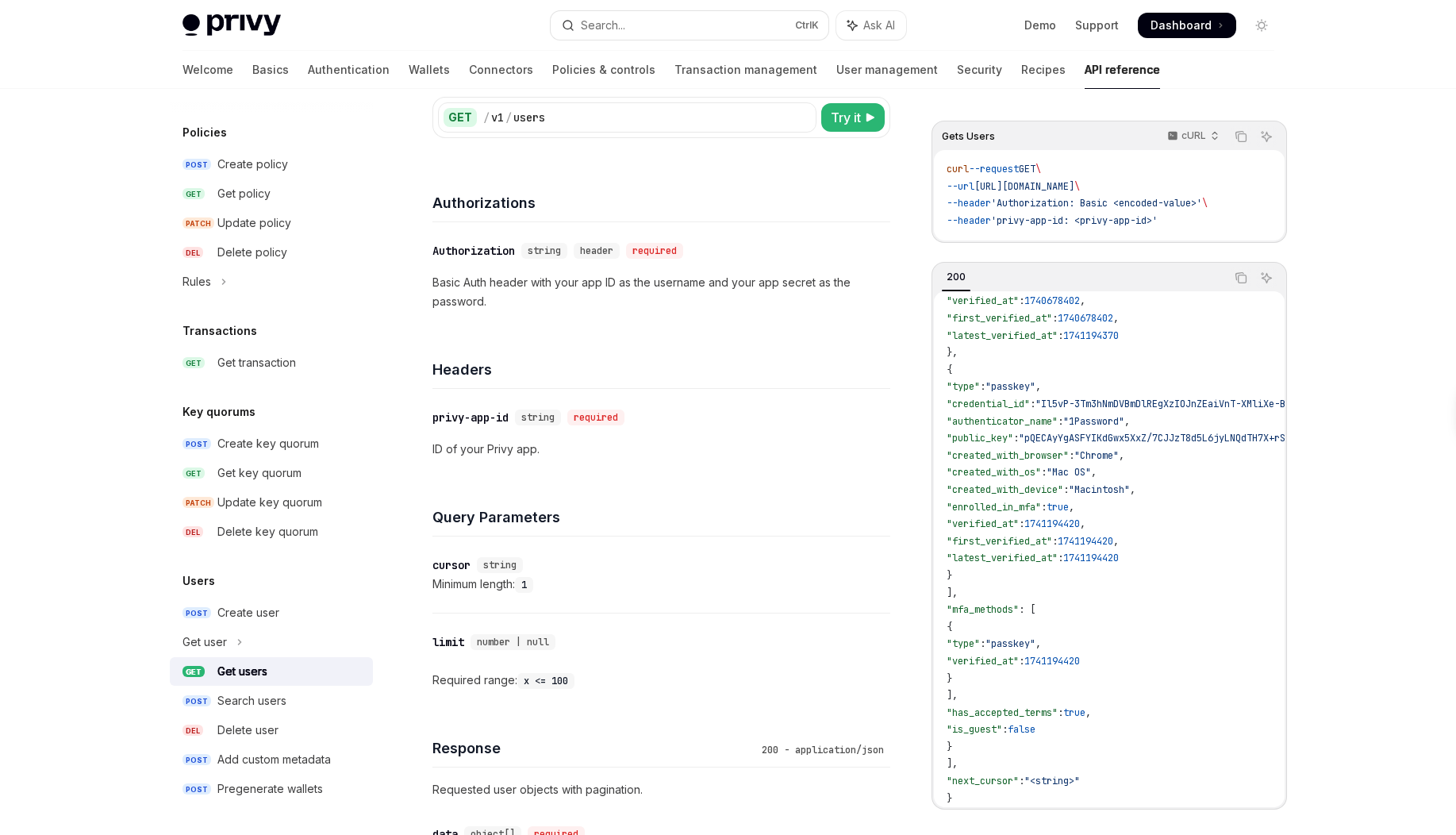
scroll to position [515, 0]
